Goal: Information Seeking & Learning: Understand process/instructions

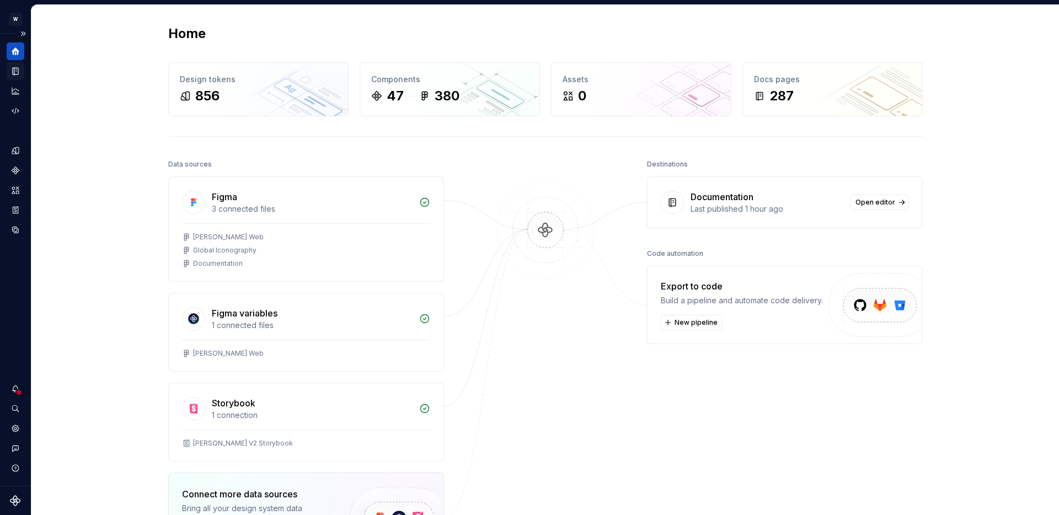
click at [14, 67] on icon "Documentation" at bounding box center [15, 71] width 10 height 10
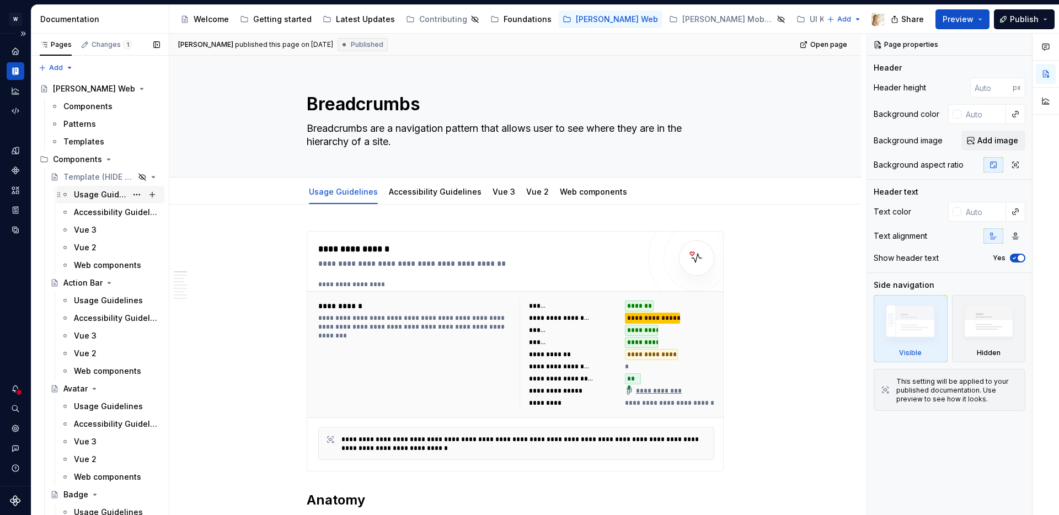
click at [85, 191] on div "Usage Guidelines" at bounding box center [100, 194] width 53 height 11
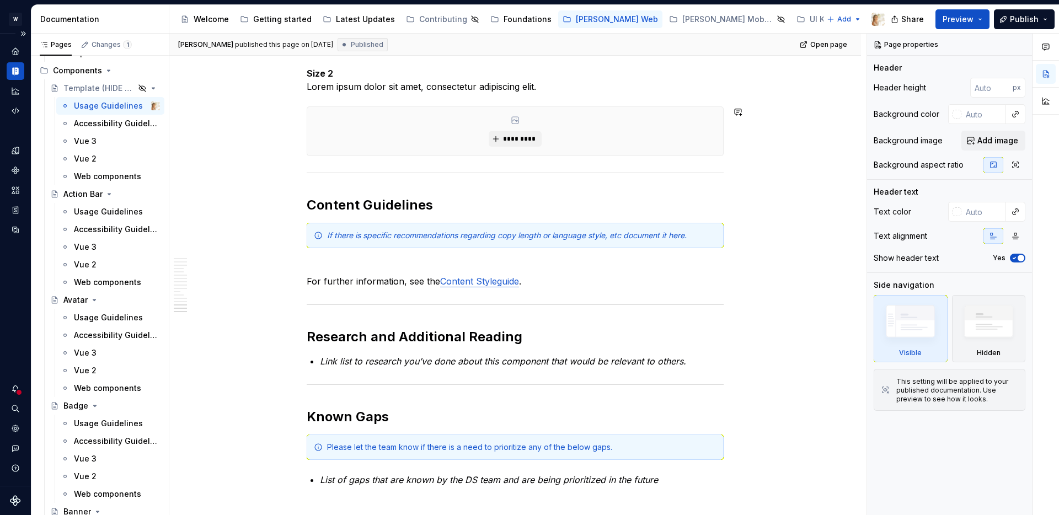
scroll to position [2740, 0]
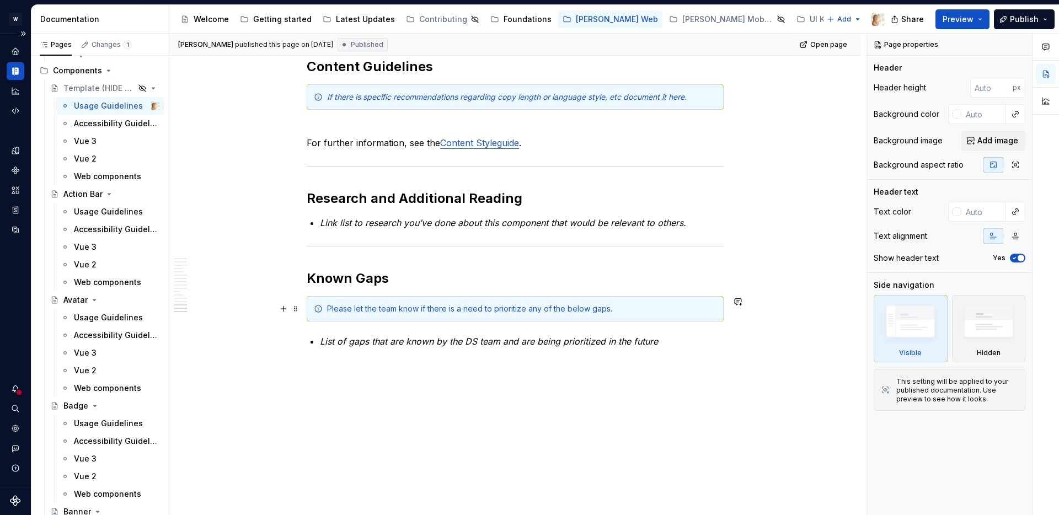
click at [332, 304] on div "Please let the team know if there is a need to prioritize any of the below gaps." at bounding box center [521, 308] width 389 height 11
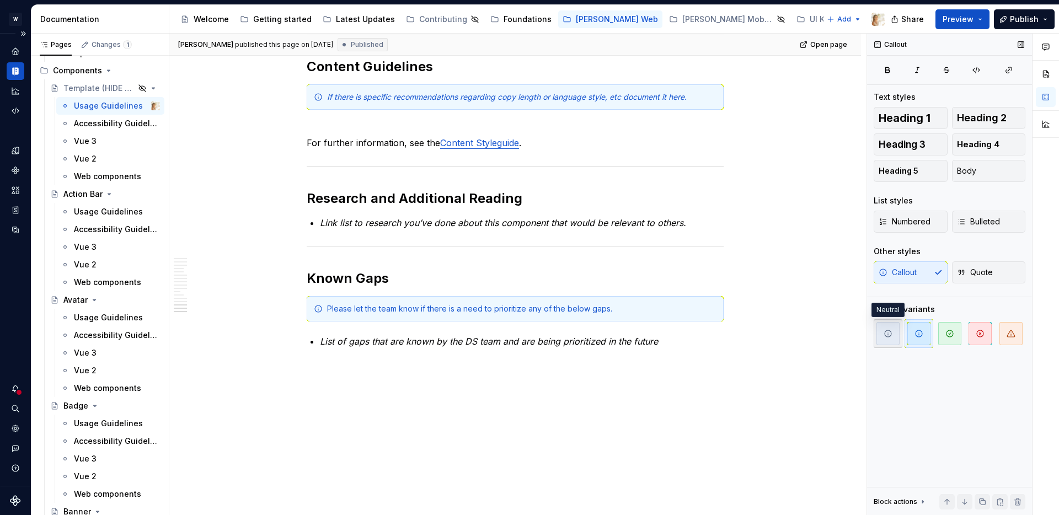
click at [890, 329] on icon "button" at bounding box center [888, 333] width 9 height 9
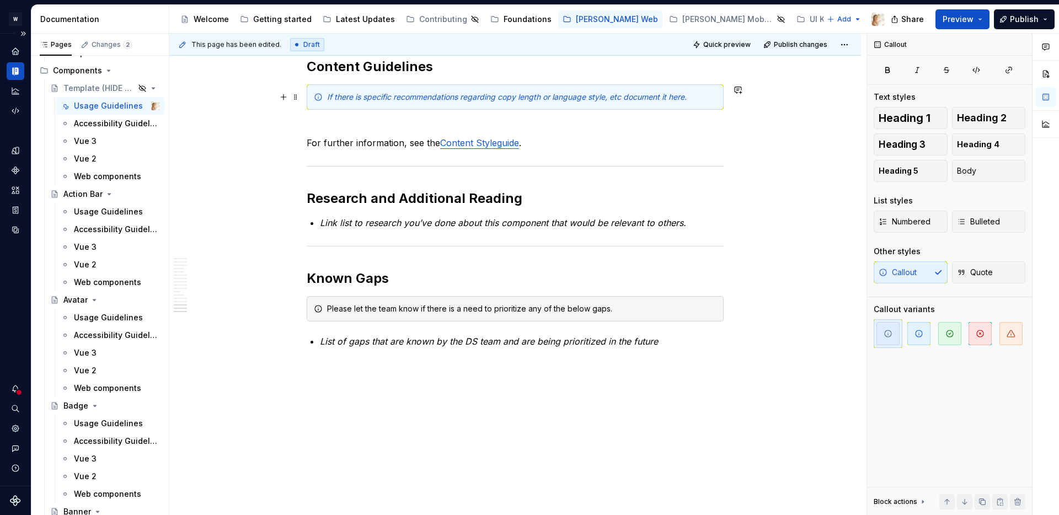
click at [670, 99] on em "If there is specific recommendations regarding copy length or language style, e…" at bounding box center [507, 96] width 360 height 9
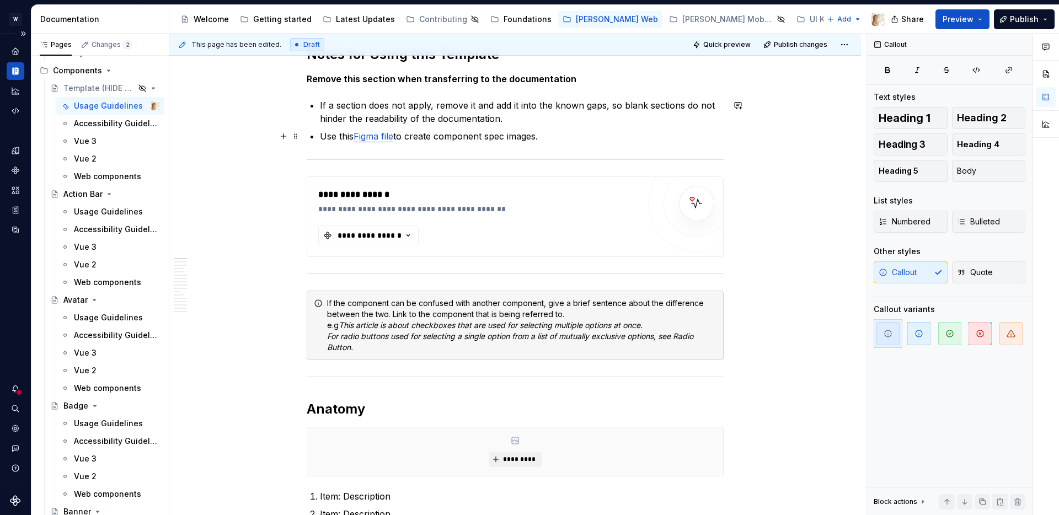
scroll to position [0, 0]
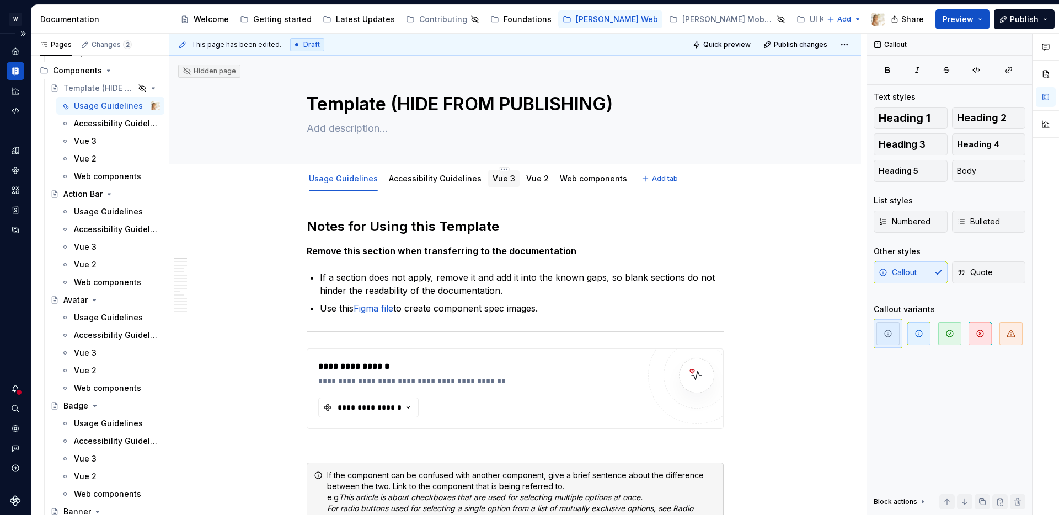
click at [493, 175] on link "Vue 3" at bounding box center [504, 178] width 23 height 9
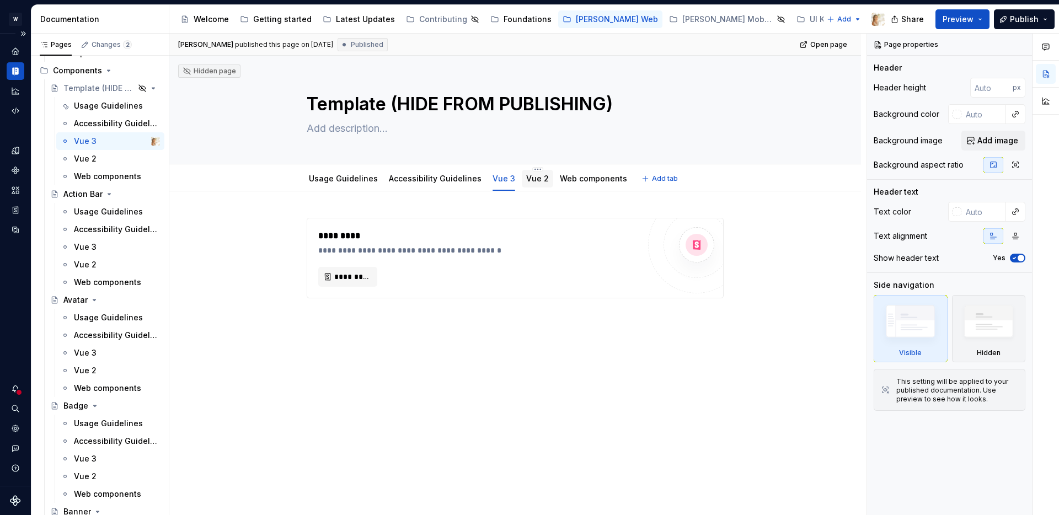
click at [528, 180] on link "Vue 2" at bounding box center [537, 178] width 23 height 9
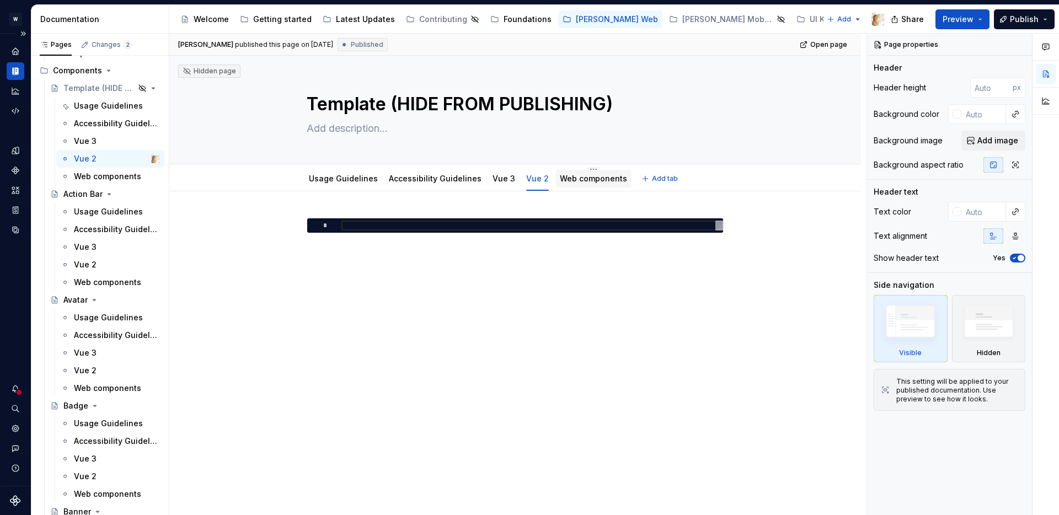
click at [566, 184] on div "Web components" at bounding box center [593, 178] width 67 height 13
click at [562, 177] on link "Web components" at bounding box center [593, 178] width 67 height 9
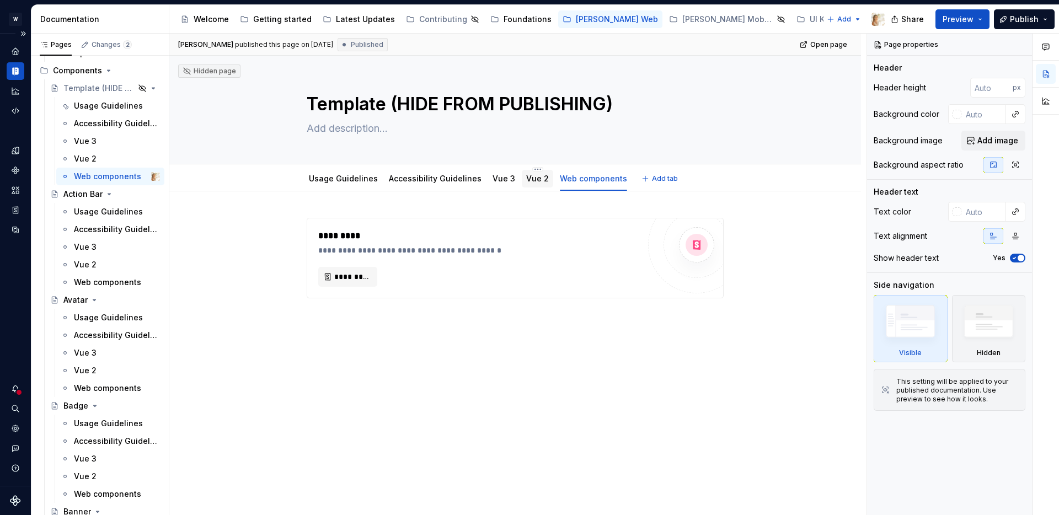
click at [534, 181] on link "Vue 2" at bounding box center [537, 178] width 23 height 9
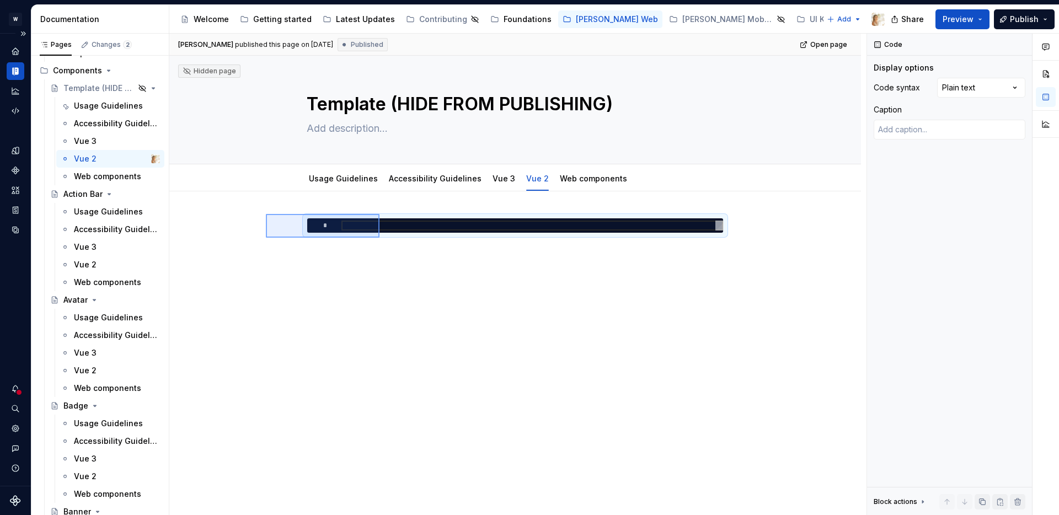
drag, startPoint x: 266, startPoint y: 214, endPoint x: 381, endPoint y: 243, distance: 118.3
click at [381, 243] on div "[PERSON_NAME] published this page on [DATE] Published Open page Hidden page Tem…" at bounding box center [517, 275] width 697 height 482
click at [568, 174] on link "Web components" at bounding box center [593, 178] width 67 height 9
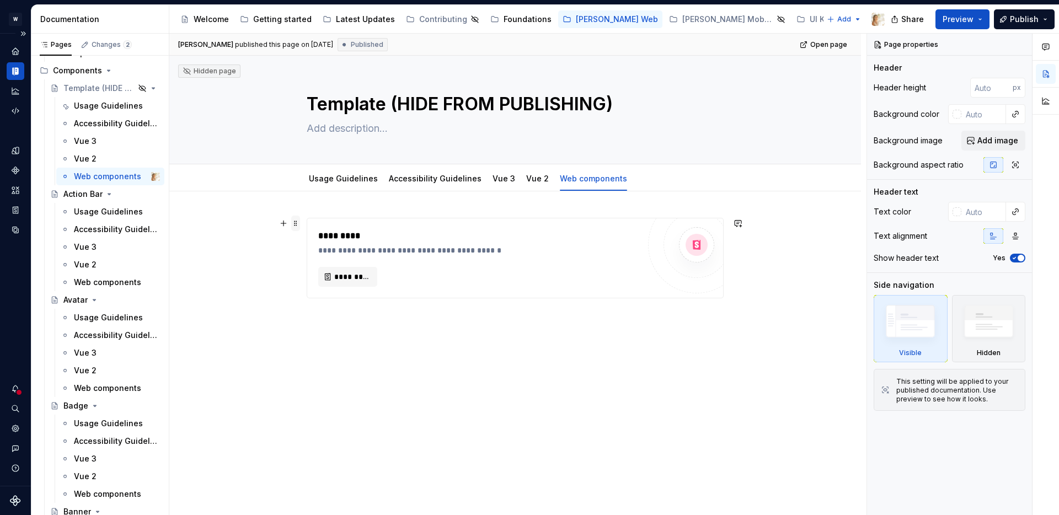
click at [297, 225] on span at bounding box center [295, 223] width 9 height 15
type textarea "*"
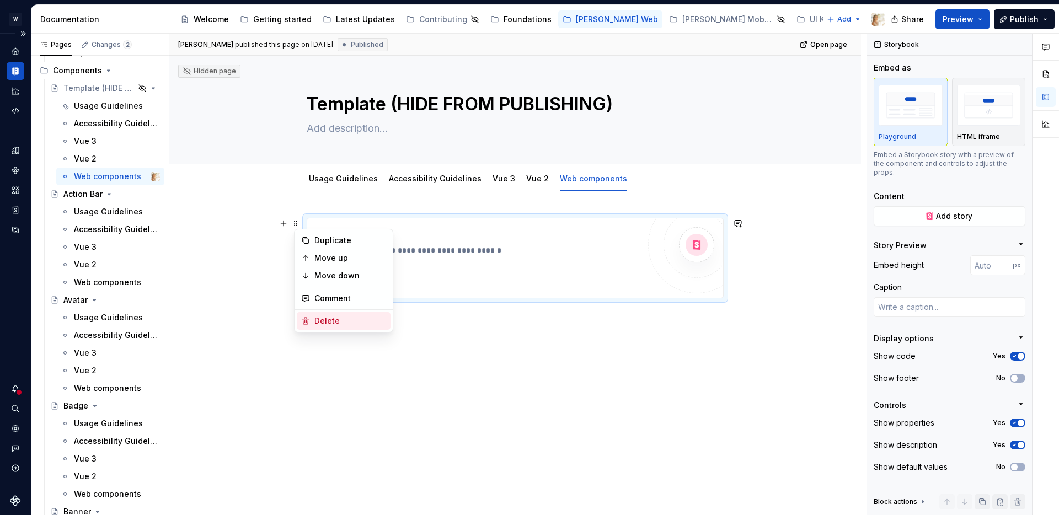
click at [313, 321] on div "Delete" at bounding box center [344, 321] width 94 height 18
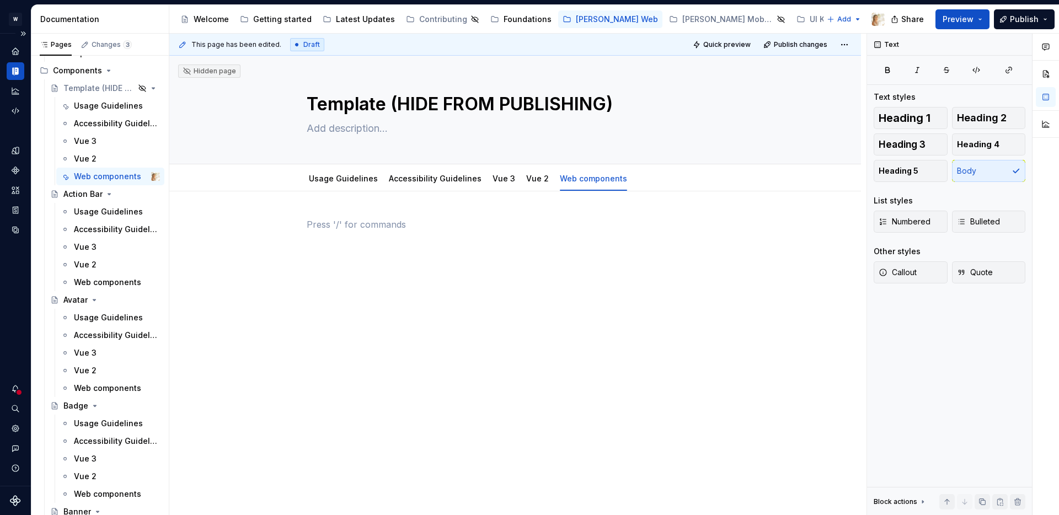
paste div
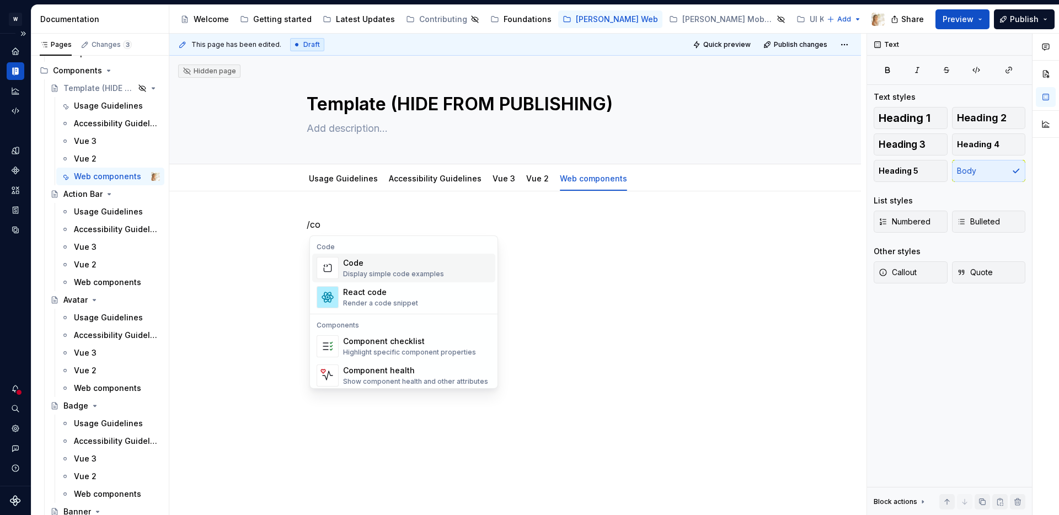
click at [361, 272] on div "Display simple code examples" at bounding box center [393, 274] width 101 height 9
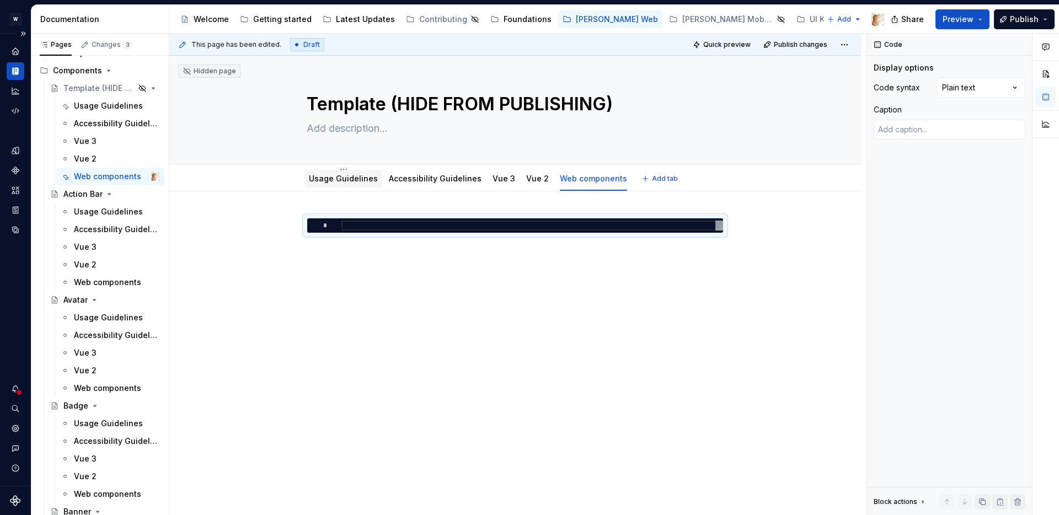
click at [340, 183] on link "Usage Guidelines" at bounding box center [343, 178] width 69 height 9
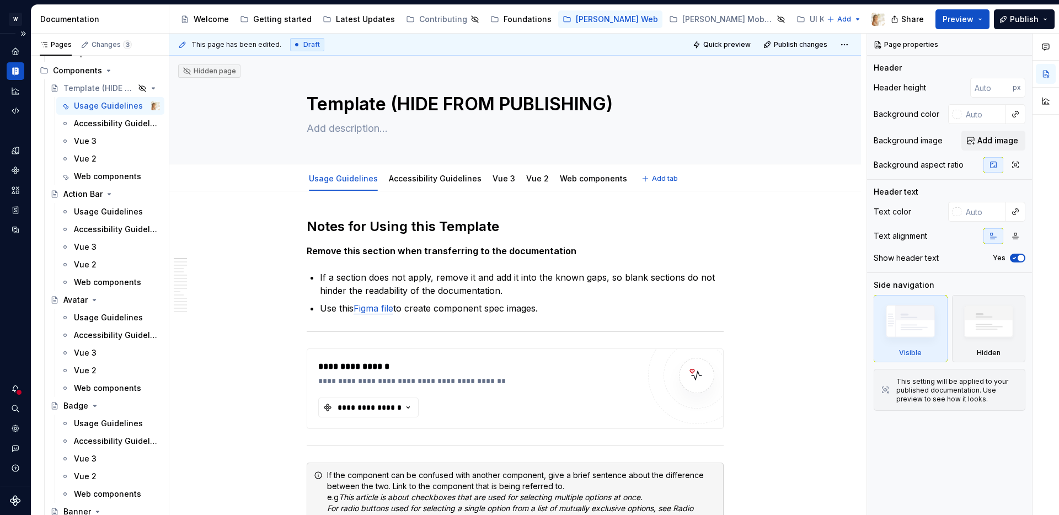
type textarea "*"
